Goal: Information Seeking & Learning: Understand process/instructions

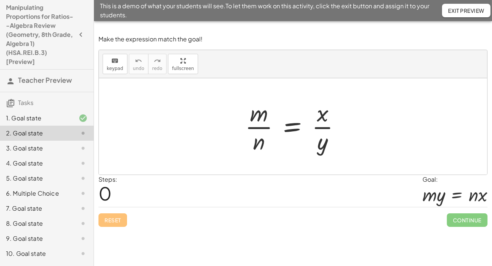
click at [452, 9] on span "Exit Preview" at bounding box center [466, 10] width 36 height 7
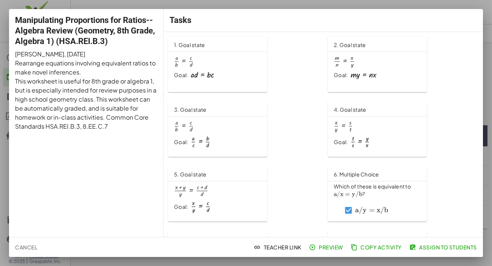
click at [31, 243] on span "Cancel" at bounding box center [26, 246] width 22 height 7
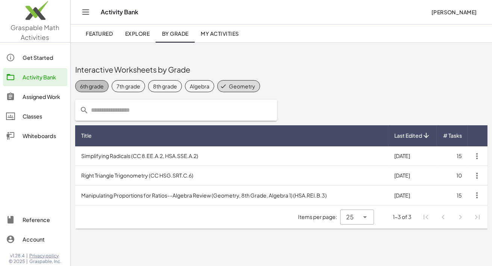
click at [104, 87] on div "6th grade" at bounding box center [92, 86] width 24 height 8
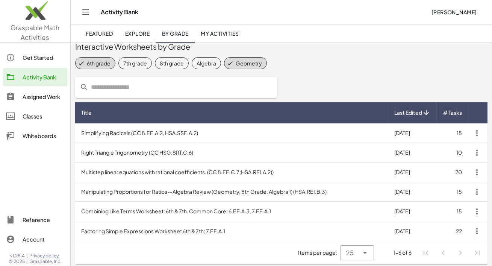
scroll to position [27, 0]
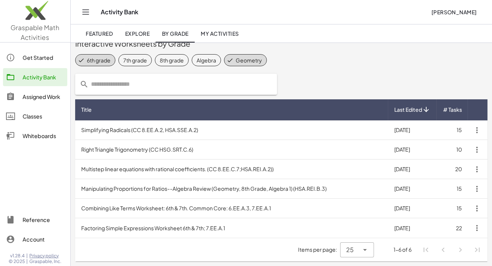
click at [193, 210] on td "Combining Like Terms Worksheet: 6th & 7th. Common Core: 6.EE.A.3, 7.EE.A.1" at bounding box center [231, 208] width 313 height 20
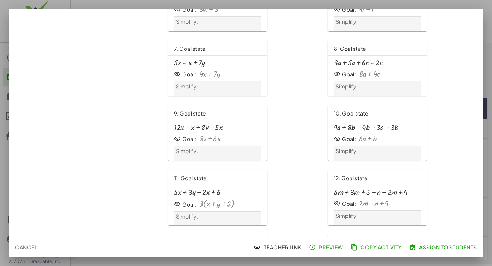
scroll to position [194, 0]
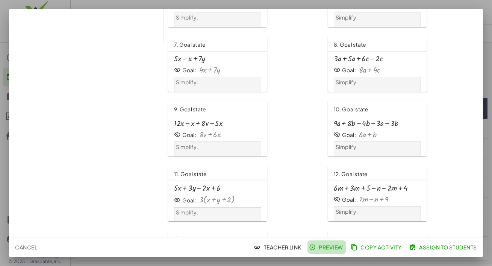
click at [310, 247] on span "Preview" at bounding box center [326, 246] width 33 height 7
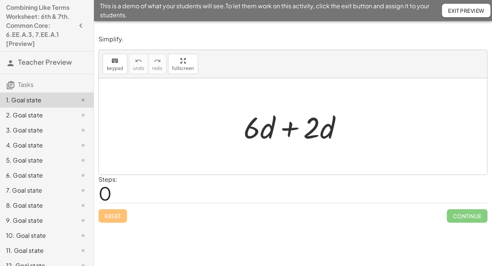
click at [290, 131] on div at bounding box center [296, 126] width 112 height 39
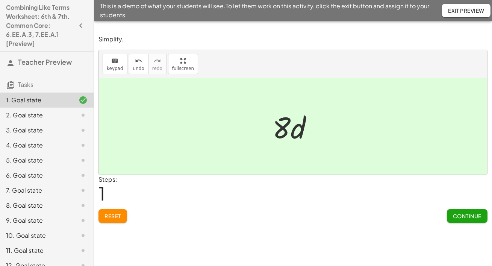
click at [456, 219] on span "Continue" at bounding box center [467, 215] width 29 height 7
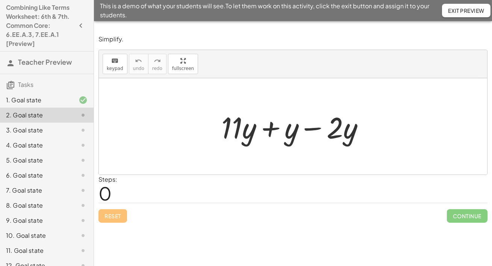
click at [41, 104] on div "1. Goal state" at bounding box center [36, 99] width 60 height 9
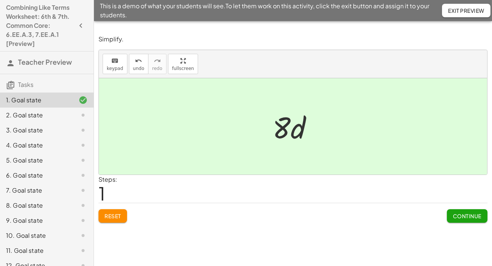
click at [41, 119] on div "2. Goal state" at bounding box center [36, 114] width 60 height 9
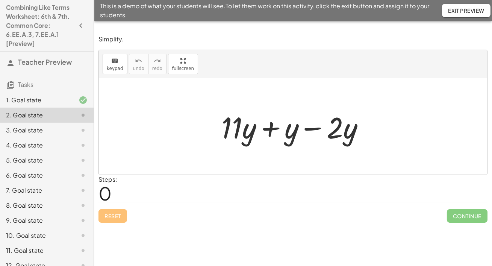
click at [269, 131] on div at bounding box center [295, 126] width 156 height 39
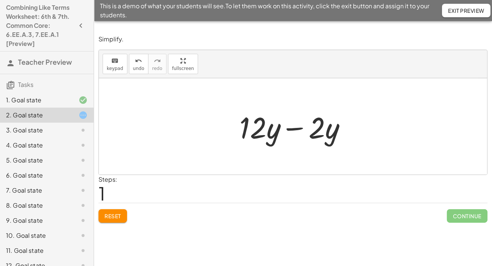
click at [299, 131] on div at bounding box center [296, 126] width 120 height 39
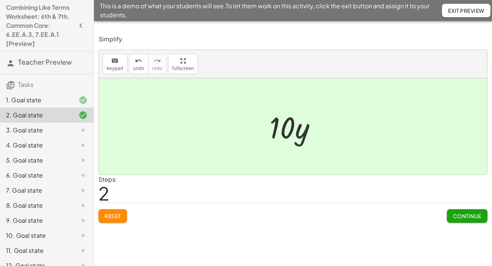
click at [458, 219] on span "Continue" at bounding box center [467, 215] width 29 height 7
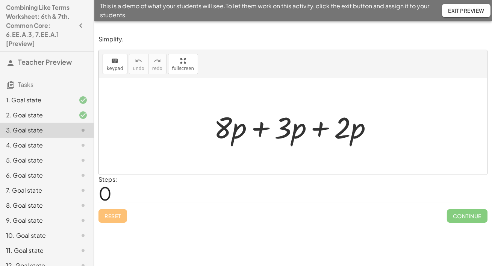
click at [261, 133] on div at bounding box center [296, 126] width 172 height 39
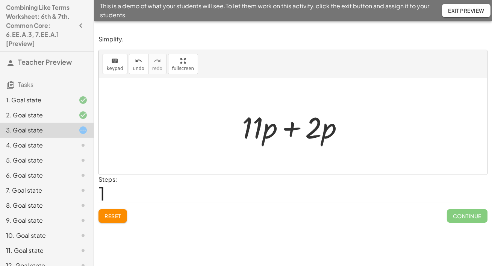
click at [292, 131] on div at bounding box center [295, 126] width 115 height 39
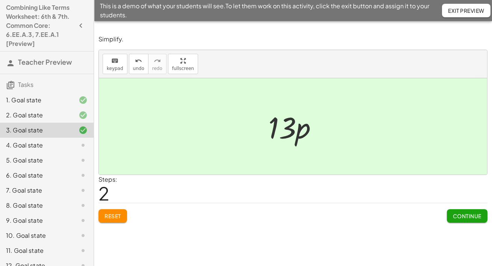
click at [459, 219] on span "Continue" at bounding box center [467, 215] width 29 height 7
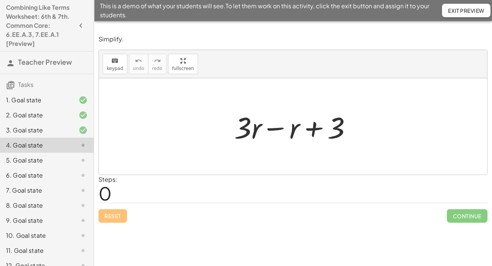
click at [275, 131] on div at bounding box center [295, 126] width 131 height 39
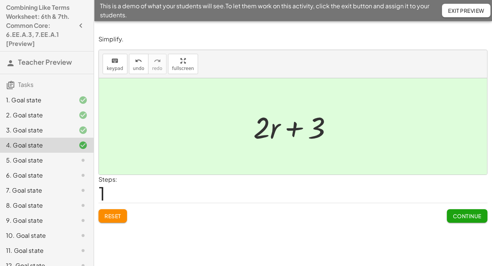
click at [462, 219] on span "Continue" at bounding box center [467, 215] width 29 height 7
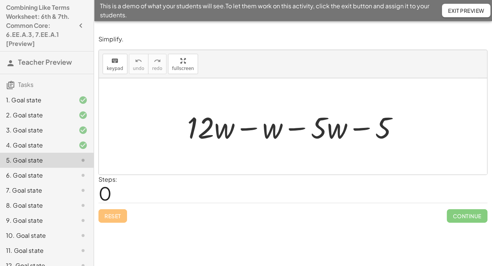
click at [246, 131] on div at bounding box center [295, 126] width 225 height 39
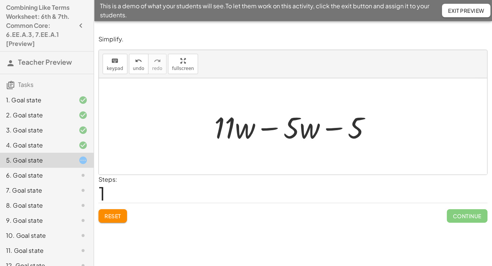
click at [266, 132] on div at bounding box center [295, 126] width 170 height 39
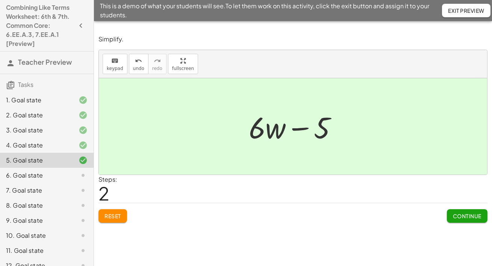
click at [462, 219] on span "Continue" at bounding box center [467, 215] width 29 height 7
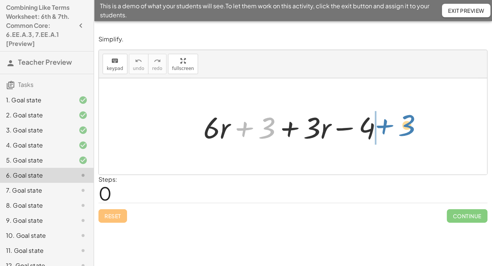
drag, startPoint x: 246, startPoint y: 132, endPoint x: 388, endPoint y: 129, distance: 141.7
click at [388, 129] on div at bounding box center [295, 126] width 192 height 39
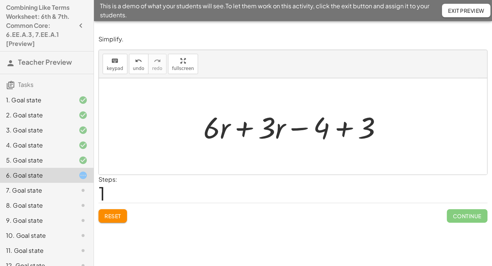
click at [244, 133] on div at bounding box center [295, 126] width 192 height 39
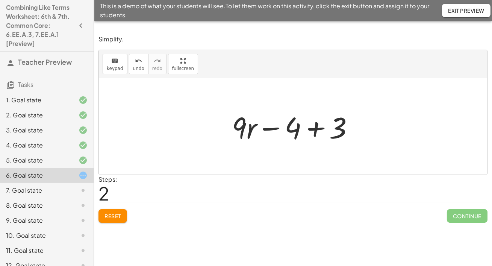
click at [314, 132] on div at bounding box center [295, 126] width 135 height 39
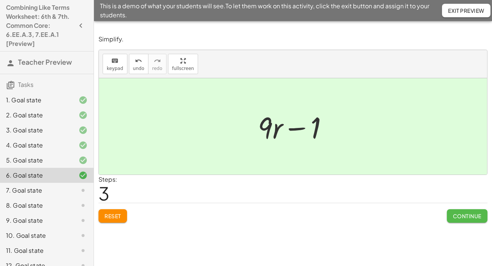
click at [458, 219] on span "Continue" at bounding box center [467, 215] width 29 height 7
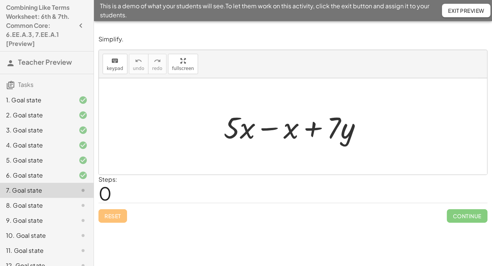
click at [269, 132] on div at bounding box center [296, 126] width 152 height 39
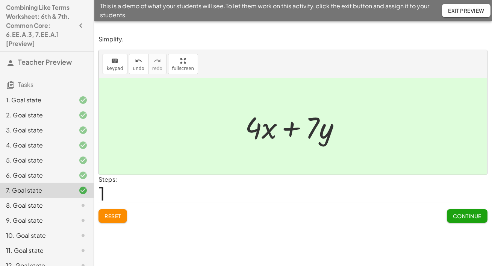
click at [454, 219] on span "Continue" at bounding box center [467, 215] width 29 height 7
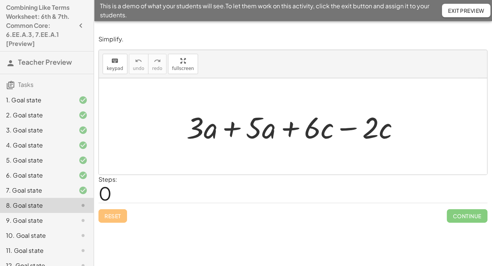
click at [233, 133] on div at bounding box center [296, 126] width 226 height 39
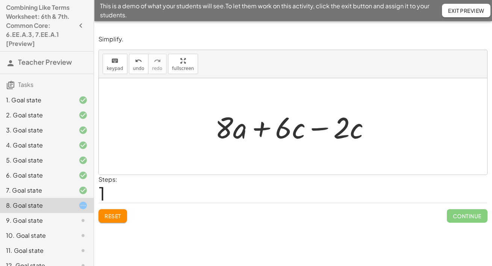
click at [319, 132] on div at bounding box center [295, 126] width 169 height 39
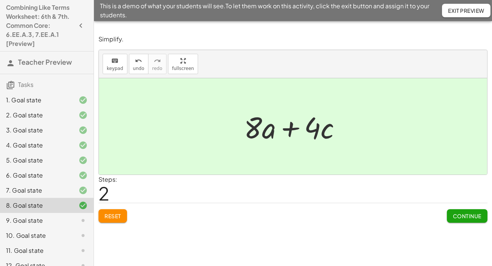
click at [468, 219] on span "Continue" at bounding box center [467, 215] width 29 height 7
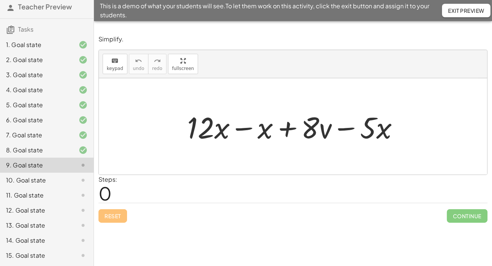
scroll to position [112, 0]
click at [244, 132] on div at bounding box center [295, 126] width 225 height 39
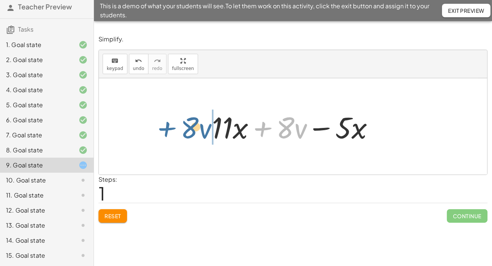
drag, startPoint x: 266, startPoint y: 131, endPoint x: 168, endPoint y: 132, distance: 98.4
click at [168, 132] on div "+ · 12 · x − x + · 8 · v − · 5 · x + · 8 · v + · x + · 8 · v − · 5 · x · 11" at bounding box center [293, 126] width 388 height 96
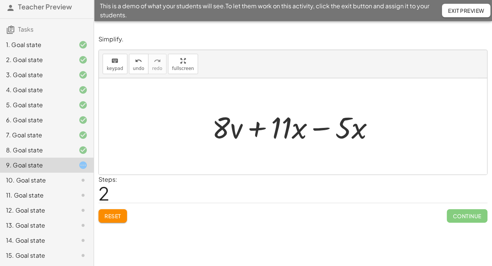
click at [317, 132] on div at bounding box center [295, 126] width 175 height 39
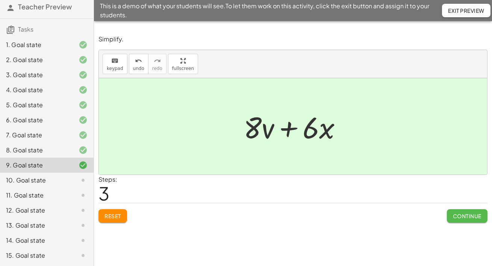
click at [461, 219] on span "Continue" at bounding box center [467, 215] width 29 height 7
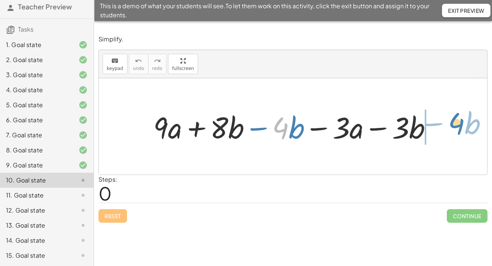
drag, startPoint x: 284, startPoint y: 130, endPoint x: 459, endPoint y: 125, distance: 175.9
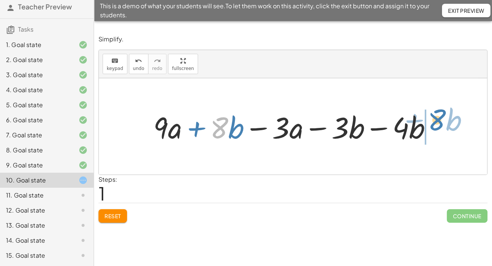
drag, startPoint x: 219, startPoint y: 132, endPoint x: 443, endPoint y: 127, distance: 223.6
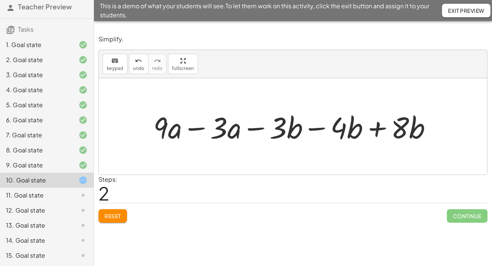
click at [197, 133] on div at bounding box center [296, 126] width 292 height 39
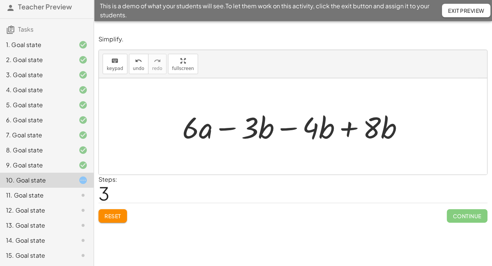
click at [288, 131] on div at bounding box center [295, 126] width 235 height 39
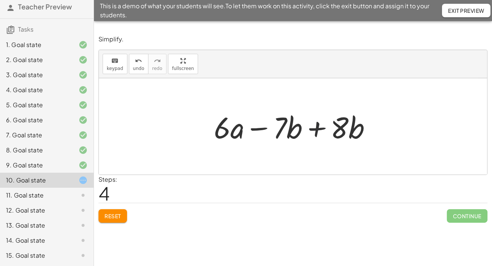
click at [317, 132] on div at bounding box center [295, 126] width 171 height 39
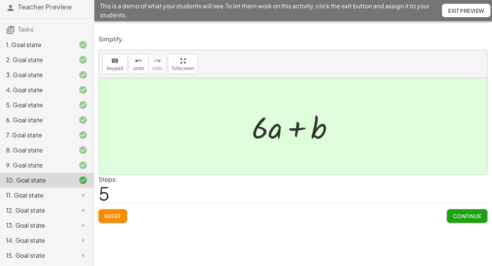
click at [453, 219] on span "Continue" at bounding box center [467, 215] width 29 height 7
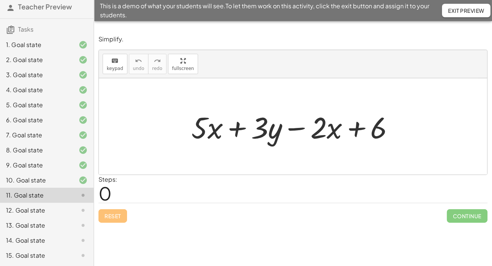
click at [391, 222] on div "Reset Continue" at bounding box center [292, 212] width 389 height 20
drag, startPoint x: 314, startPoint y: 135, endPoint x: 233, endPoint y: 132, distance: 80.8
click at [233, 132] on div at bounding box center [295, 126] width 216 height 39
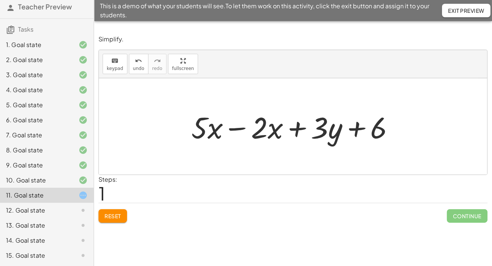
click at [236, 132] on div at bounding box center [295, 126] width 216 height 39
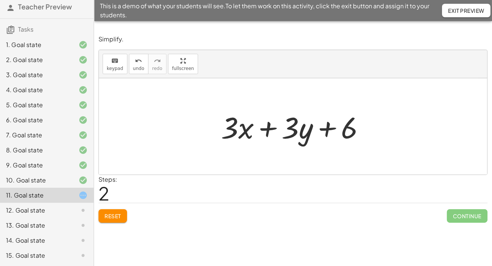
click at [384, 163] on div at bounding box center [293, 126] width 388 height 96
drag, startPoint x: 229, startPoint y: 131, endPoint x: 172, endPoint y: 147, distance: 58.7
drag, startPoint x: 344, startPoint y: 129, endPoint x: 303, endPoint y: 126, distance: 41.8
click at [303, 126] on div at bounding box center [295, 126] width 157 height 39
drag, startPoint x: 345, startPoint y: 130, endPoint x: 242, endPoint y: 107, distance: 106.2
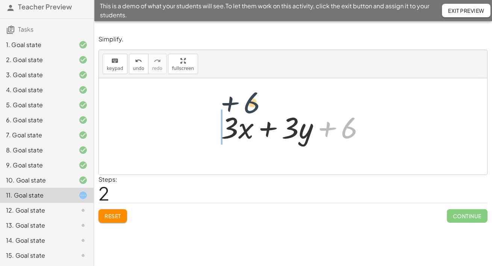
click at [242, 107] on div "+ · 5 · x + · 3 · y − · 2 · x + 6 + · 5 · x − · 2 · x + · 3 · y + 6 + 6 + · x +…" at bounding box center [293, 126] width 388 height 96
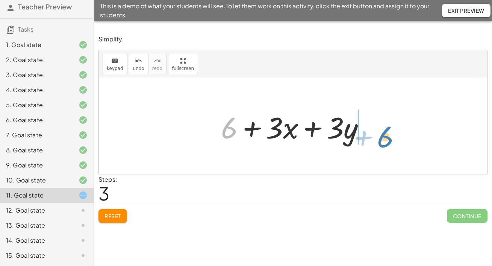
drag, startPoint x: 232, startPoint y: 130, endPoint x: 389, endPoint y: 138, distance: 157.6
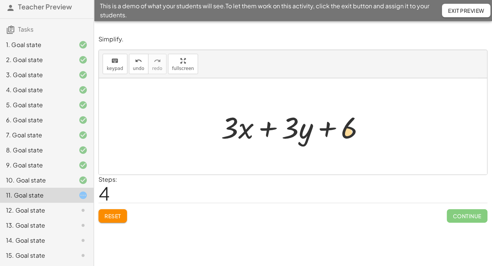
drag, startPoint x: 343, startPoint y: 130, endPoint x: 341, endPoint y: 134, distance: 4.9
click at [341, 134] on div at bounding box center [295, 126] width 157 height 39
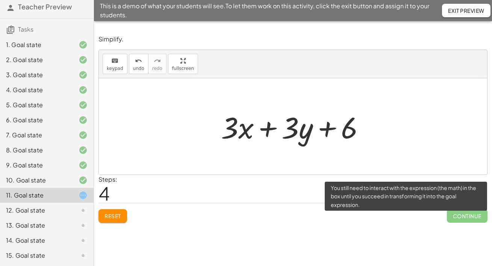
click at [462, 222] on span "Continue" at bounding box center [467, 216] width 41 height 14
click at [458, 222] on span "Continue" at bounding box center [467, 216] width 41 height 14
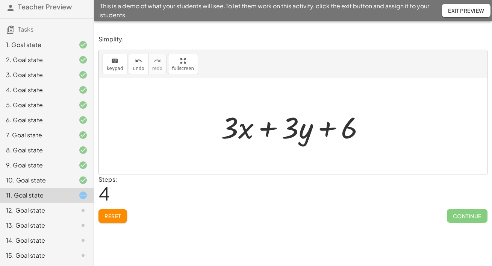
click at [346, 222] on div "Reset Continue" at bounding box center [292, 212] width 389 height 20
click at [113, 62] on icon "keyboard" at bounding box center [114, 60] width 7 height 9
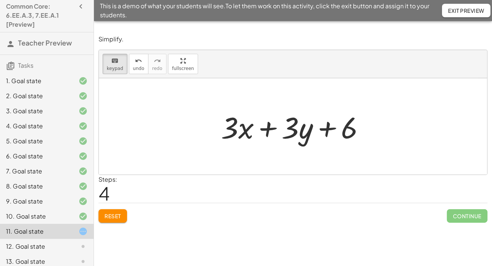
scroll to position [20, 0]
click at [11, 70] on icon at bounding box center [10, 65] width 9 height 9
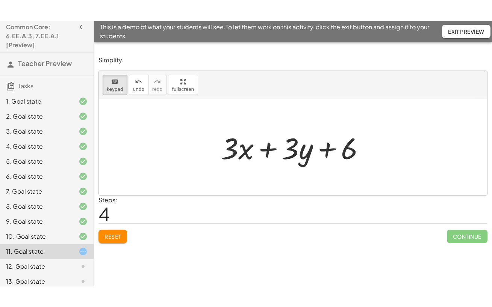
scroll to position [112, 0]
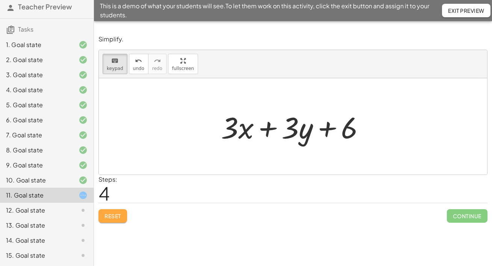
click at [117, 219] on span "Reset" at bounding box center [112, 215] width 17 height 7
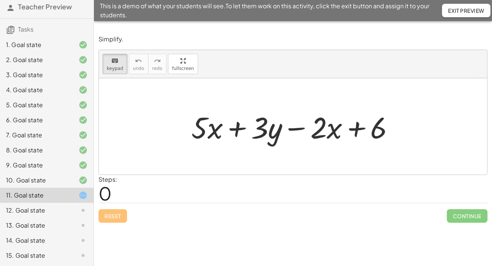
drag, startPoint x: 330, startPoint y: 132, endPoint x: 225, endPoint y: 131, distance: 104.8
drag, startPoint x: 302, startPoint y: 131, endPoint x: 230, endPoint y: 131, distance: 72.1
click at [229, 131] on div at bounding box center [295, 126] width 216 height 39
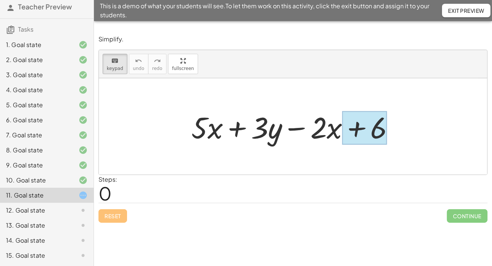
drag, startPoint x: 275, startPoint y: 130, endPoint x: 353, endPoint y: 131, distance: 78.1
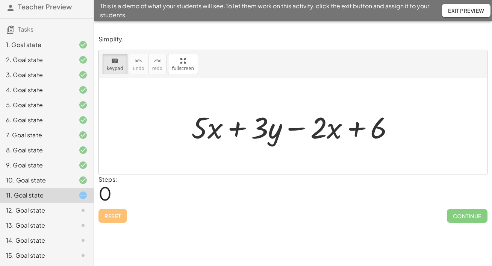
click at [232, 131] on div at bounding box center [295, 126] width 216 height 39
drag, startPoint x: 335, startPoint y: 136, endPoint x: 232, endPoint y: 135, distance: 103.7
drag, startPoint x: 282, startPoint y: 140, endPoint x: 282, endPoint y: 144, distance: 4.1
drag, startPoint x: 339, startPoint y: 136, endPoint x: 231, endPoint y: 135, distance: 107.4
click at [200, 103] on div at bounding box center [293, 126] width 388 height 96
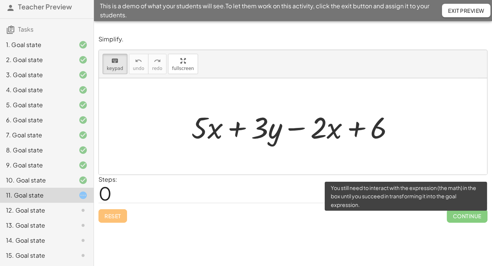
click at [462, 222] on span "Continue" at bounding box center [467, 216] width 41 height 14
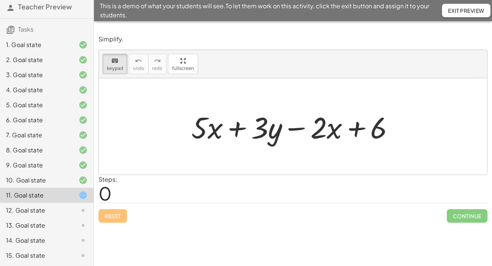
click at [46, 210] on div "12. Goal state" at bounding box center [36, 209] width 60 height 9
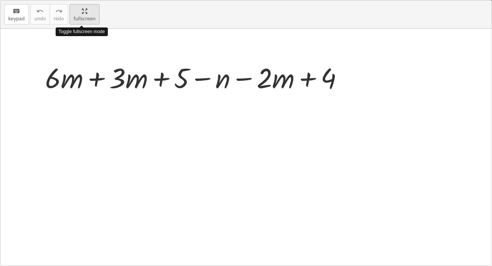
click at [180, 106] on div "keyboard keypad undo undo redo redo fullscreen Toggle fullscreen mode + · 6 · m…" at bounding box center [245, 132] width 491 height 265
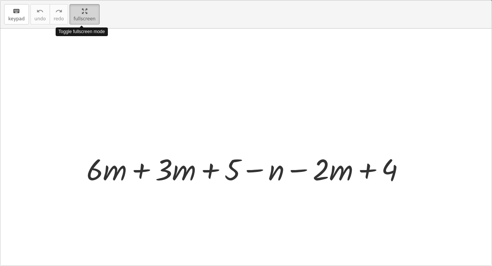
scroll to position [70, 0]
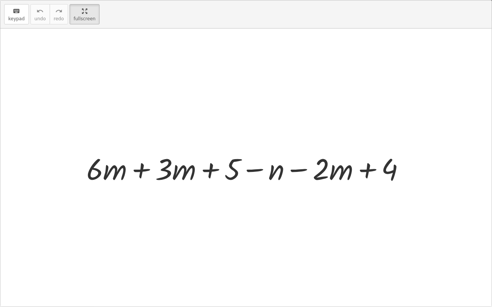
click at [142, 170] on div at bounding box center [249, 168] width 332 height 39
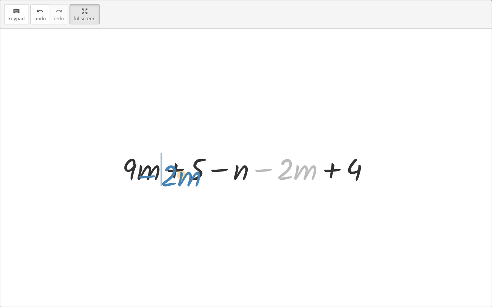
drag, startPoint x: 267, startPoint y: 170, endPoint x: 152, endPoint y: 177, distance: 115.1
click at [151, 177] on div at bounding box center [248, 168] width 261 height 39
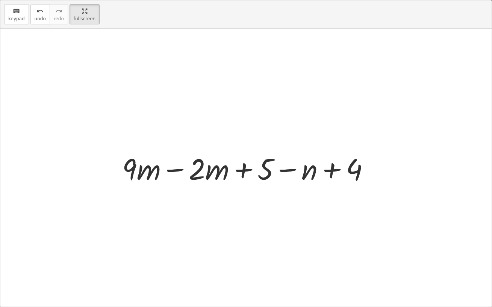
click at [173, 170] on div at bounding box center [248, 168] width 261 height 39
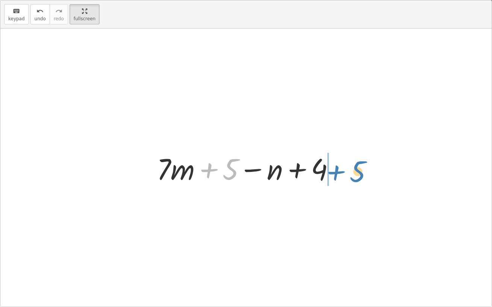
drag, startPoint x: 208, startPoint y: 170, endPoint x: 337, endPoint y: 171, distance: 128.8
click at [337, 171] on div at bounding box center [248, 168] width 191 height 39
click at [297, 170] on div at bounding box center [248, 168] width 191 height 39
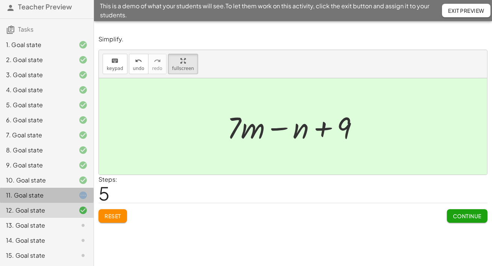
click at [42, 199] on div "11. Goal state" at bounding box center [36, 194] width 60 height 9
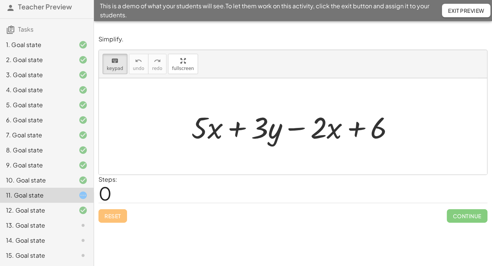
drag, startPoint x: 241, startPoint y: 132, endPoint x: 154, endPoint y: 133, distance: 86.8
click at [154, 133] on div "+ · 5 · x + · 3 · y − · 2 · x + 6" at bounding box center [293, 126] width 388 height 96
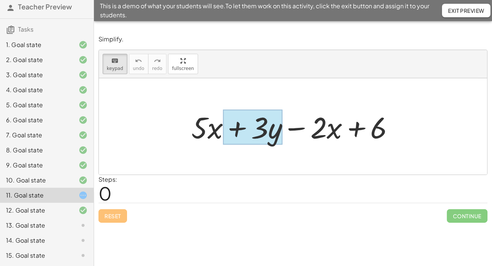
drag, startPoint x: 279, startPoint y: 137, endPoint x: 272, endPoint y: 134, distance: 7.6
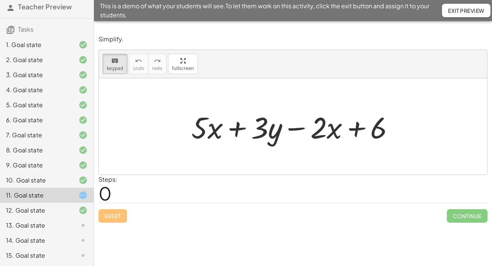
drag, startPoint x: 334, startPoint y: 136, endPoint x: 230, endPoint y: 134, distance: 103.3
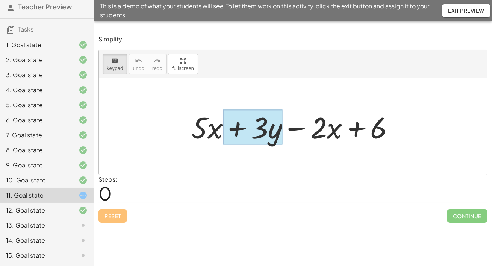
drag, startPoint x: 278, startPoint y: 139, endPoint x: 418, endPoint y: 137, distance: 140.1
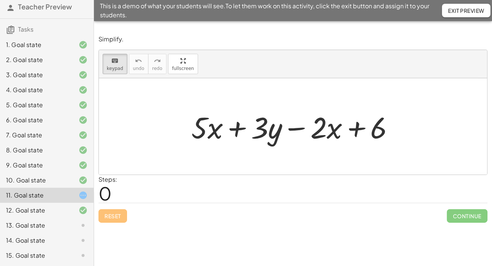
drag, startPoint x: 275, startPoint y: 136, endPoint x: 390, endPoint y: 134, distance: 114.6
click at [50, 225] on div "13. Goal state" at bounding box center [36, 225] width 60 height 9
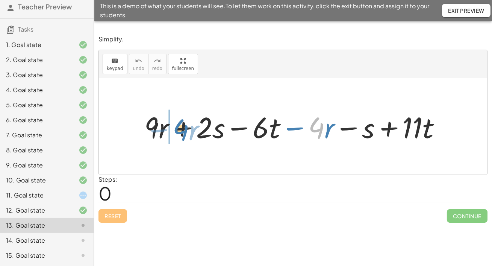
drag, startPoint x: 315, startPoint y: 131, endPoint x: 180, endPoint y: 133, distance: 135.6
click at [180, 133] on div at bounding box center [295, 126] width 310 height 38
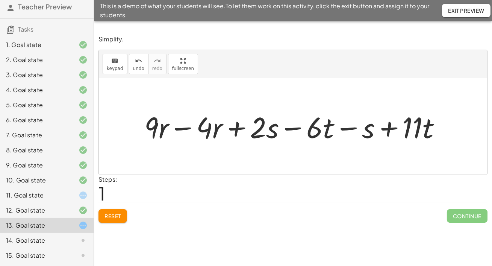
click at [180, 132] on div at bounding box center [295, 126] width 310 height 38
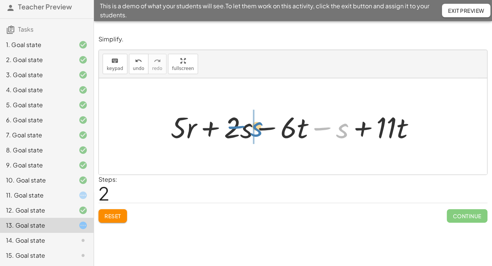
drag, startPoint x: 340, startPoint y: 133, endPoint x: 254, endPoint y: 132, distance: 85.7
click at [254, 132] on div at bounding box center [296, 126] width 258 height 38
click at [263, 131] on div at bounding box center [296, 126] width 258 height 38
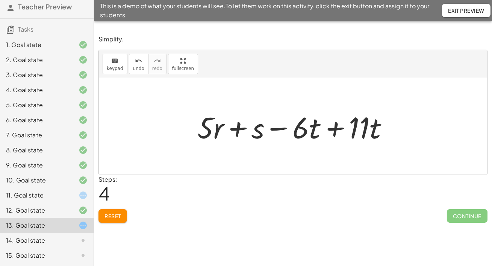
click at [334, 133] on div at bounding box center [295, 126] width 204 height 39
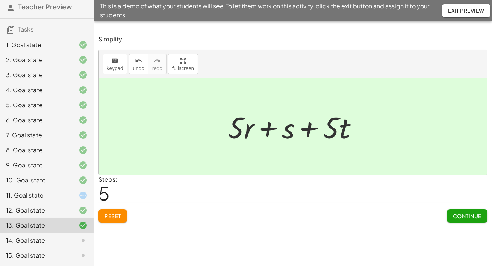
click at [49, 195] on div "11. Goal state" at bounding box center [36, 194] width 60 height 9
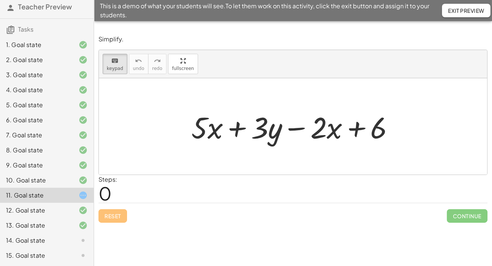
drag, startPoint x: 374, startPoint y: 124, endPoint x: 142, endPoint y: 128, distance: 231.8
click at [299, 133] on div at bounding box center [295, 126] width 216 height 39
drag, startPoint x: 272, startPoint y: 128, endPoint x: 393, endPoint y: 133, distance: 121.4
drag, startPoint x: 237, startPoint y: 133, endPoint x: 175, endPoint y: 130, distance: 61.7
drag, startPoint x: 316, startPoint y: 136, endPoint x: 251, endPoint y: 137, distance: 65.0
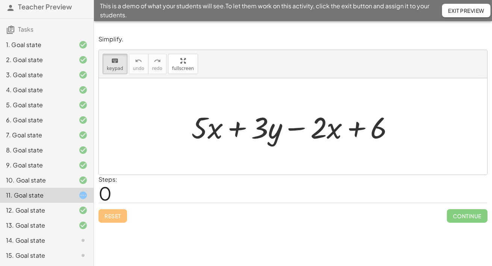
click at [52, 241] on div "14. Goal state" at bounding box center [36, 240] width 60 height 9
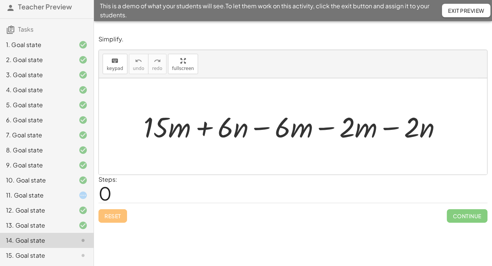
click at [265, 134] on div at bounding box center [295, 126] width 311 height 36
click at [323, 133] on div at bounding box center [295, 126] width 311 height 36
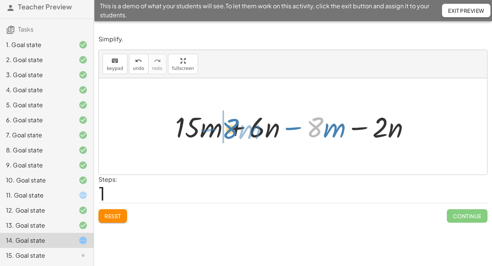
drag, startPoint x: 318, startPoint y: 134, endPoint x: 235, endPoint y: 136, distance: 83.0
click at [234, 136] on div at bounding box center [295, 126] width 248 height 36
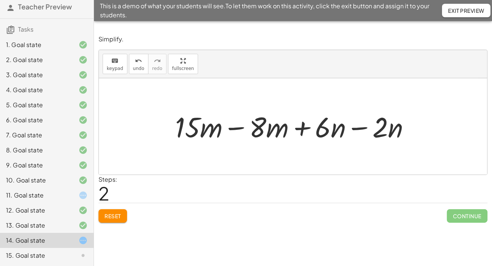
click at [235, 132] on div at bounding box center [295, 126] width 248 height 36
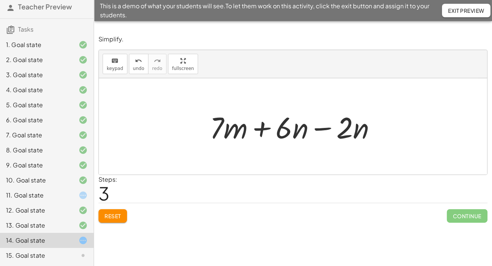
click at [321, 132] on div at bounding box center [296, 126] width 180 height 39
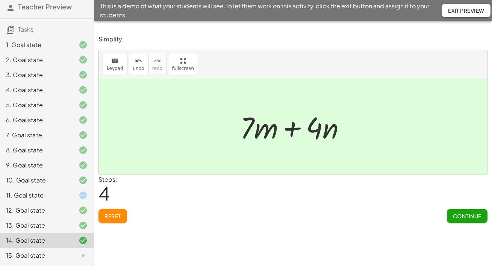
click at [472, 219] on span "Continue" at bounding box center [467, 215] width 29 height 7
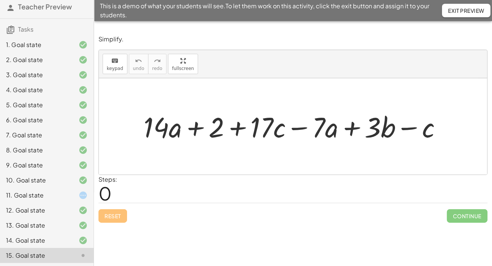
click at [307, 136] on div at bounding box center [295, 126] width 311 height 36
click at [421, 136] on div at bounding box center [295, 126] width 311 height 36
drag, startPoint x: 414, startPoint y: 131, endPoint x: 279, endPoint y: 132, distance: 134.9
click at [279, 131] on div at bounding box center [295, 126] width 311 height 36
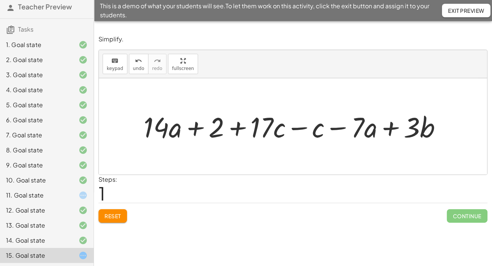
click at [299, 131] on div at bounding box center [295, 126] width 311 height 36
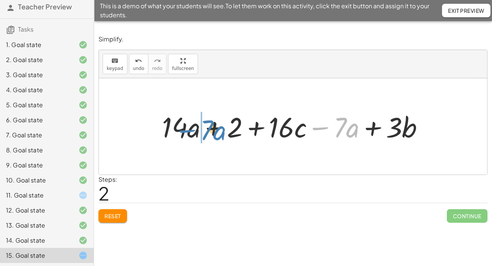
drag, startPoint x: 323, startPoint y: 131, endPoint x: 190, endPoint y: 134, distance: 133.0
click at [190, 134] on div at bounding box center [295, 126] width 275 height 36
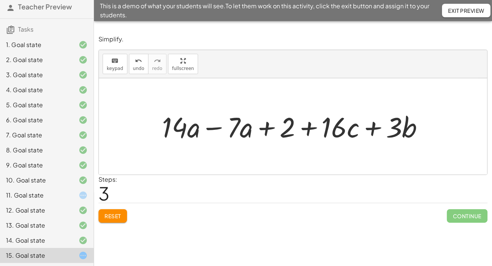
click at [211, 131] on div at bounding box center [295, 126] width 275 height 36
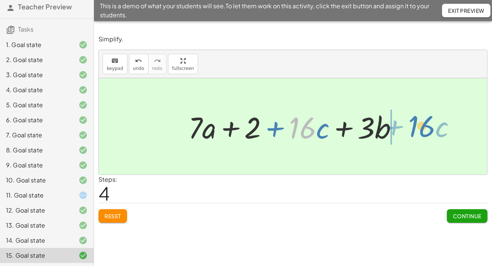
drag, startPoint x: 308, startPoint y: 132, endPoint x: 430, endPoint y: 128, distance: 122.1
click at [430, 128] on div "+ · 14 · a + 2 + · 17 · c − · 7 · a + · 3 · b − c + · 14 · a + 2 + · 17 · c − c…" at bounding box center [293, 126] width 388 height 96
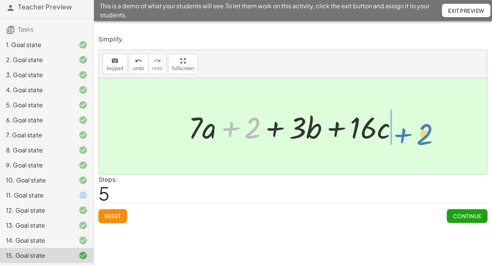
drag, startPoint x: 234, startPoint y: 132, endPoint x: 406, endPoint y: 137, distance: 172.5
click at [406, 137] on div at bounding box center [295, 126] width 223 height 39
